Goal: Information Seeking & Learning: Understand process/instructions

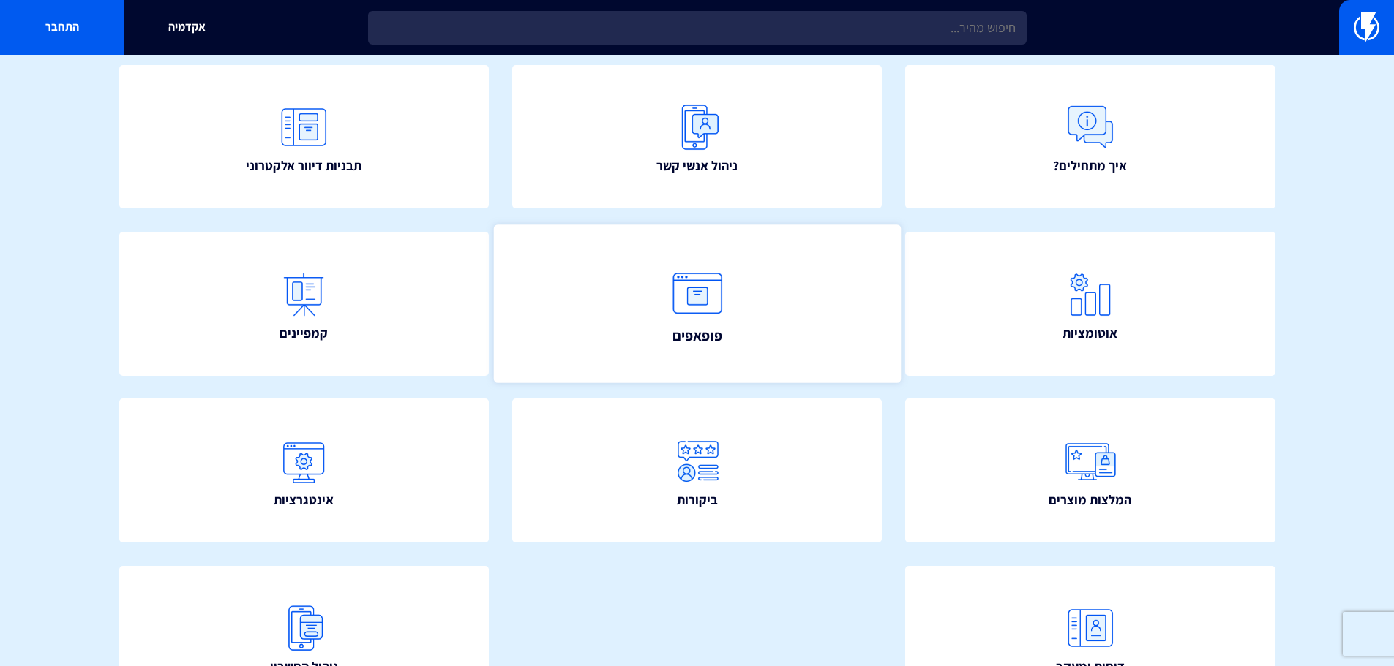
scroll to position [265, 0]
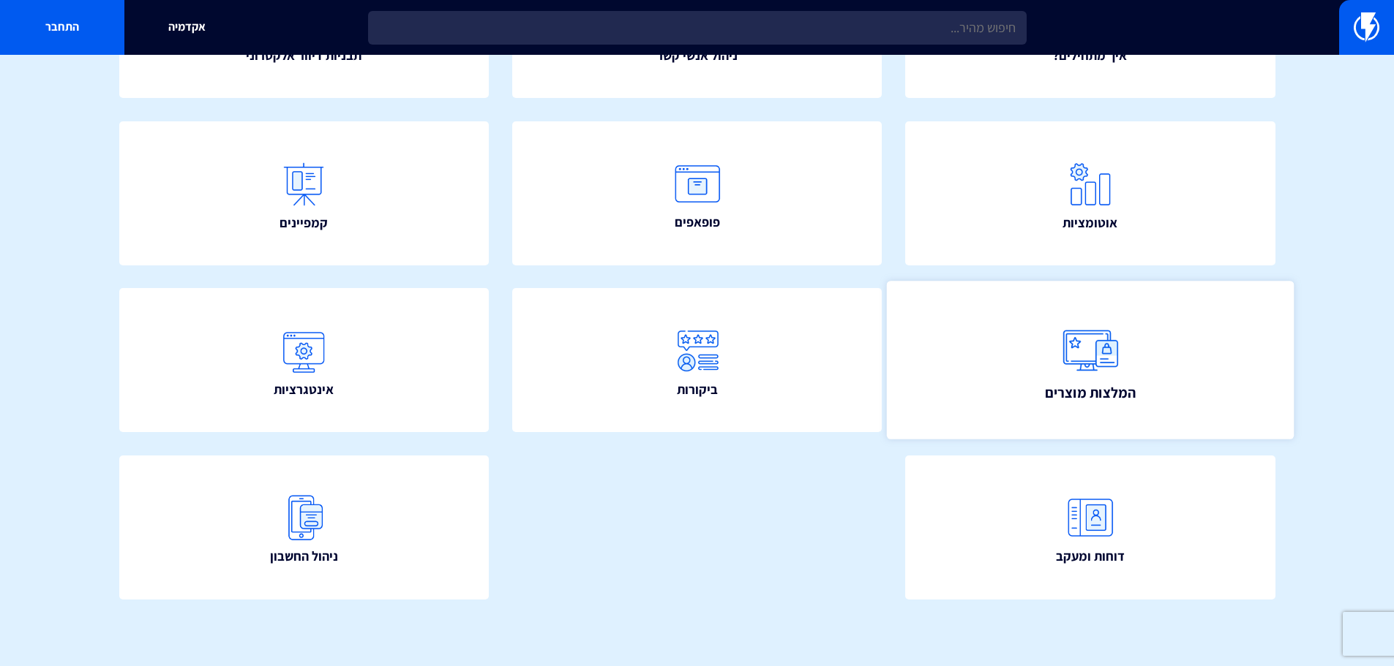
click at [948, 372] on link "המלצות מוצרים" at bounding box center [1090, 361] width 407 height 158
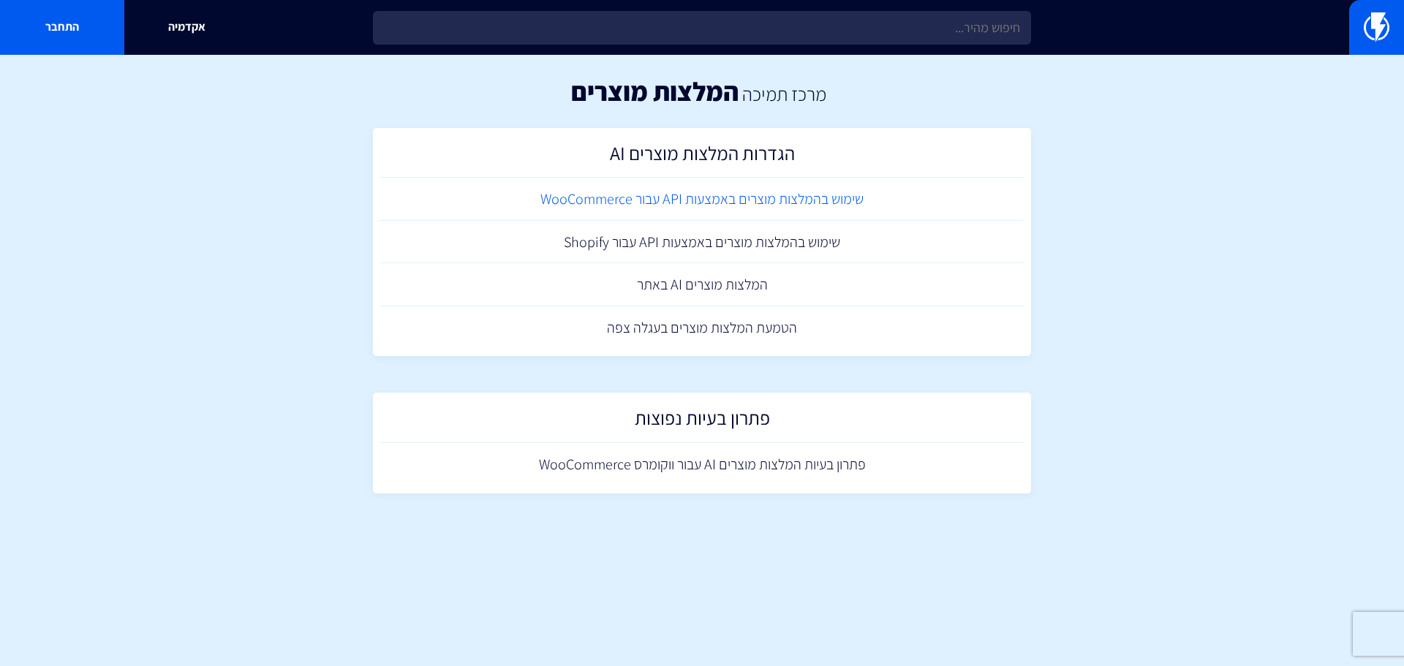
click at [724, 203] on link "שימוש בהמלצות מוצרים באמצעות API עבור WooCommerce" at bounding box center [702, 199] width 644 height 43
click at [780, 235] on link "שימוש בהמלצות מוצרים באמצעות API עבור Shopify" at bounding box center [702, 242] width 644 height 43
